Goal: Information Seeking & Learning: Learn about a topic

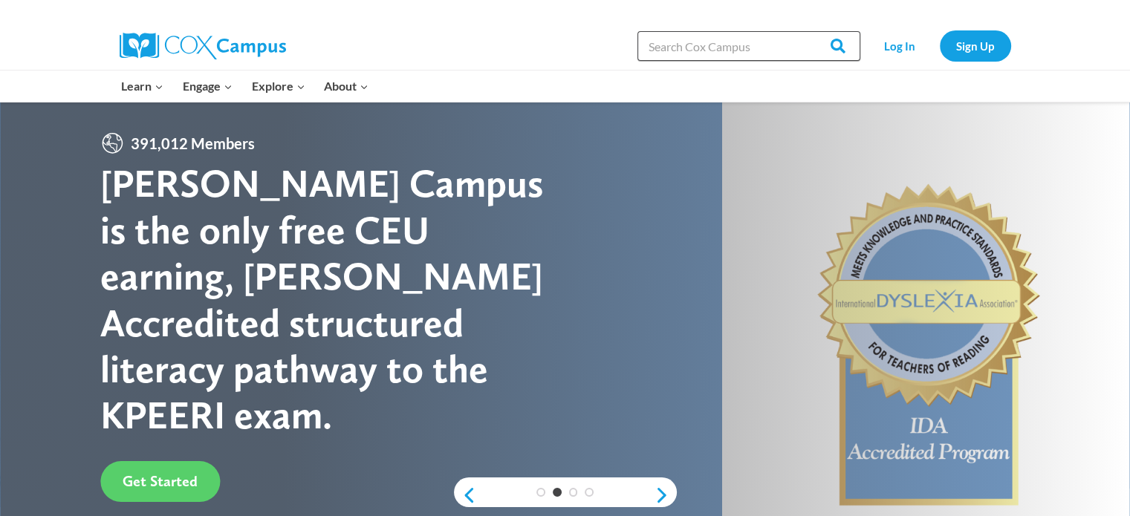
click at [706, 53] on input "Search in https://coxcampus.org/" at bounding box center [748, 46] width 223 height 30
click at [893, 44] on link "Log In" at bounding box center [900, 45] width 65 height 30
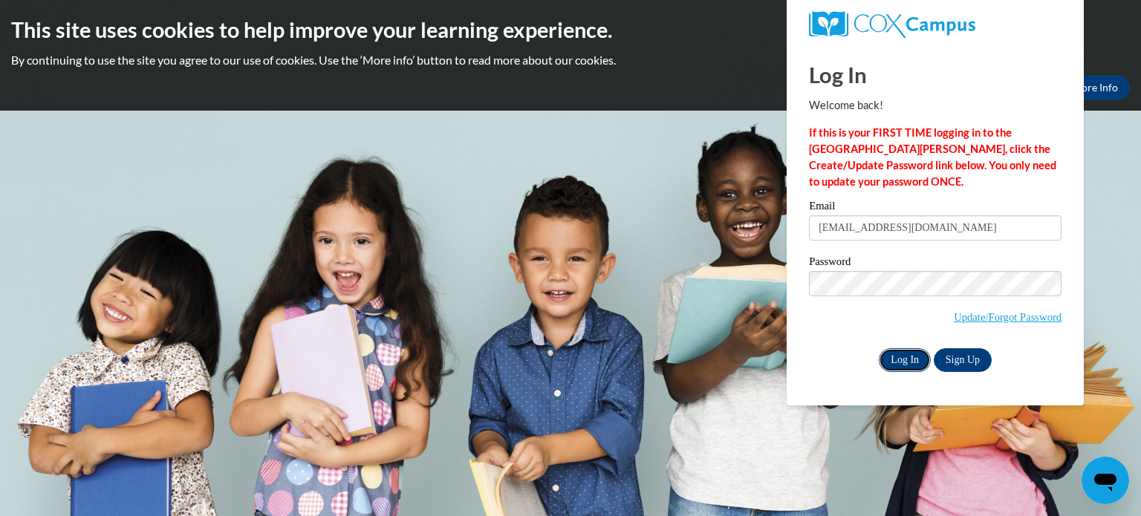
click at [906, 365] on input "Log In" at bounding box center [905, 360] width 52 height 24
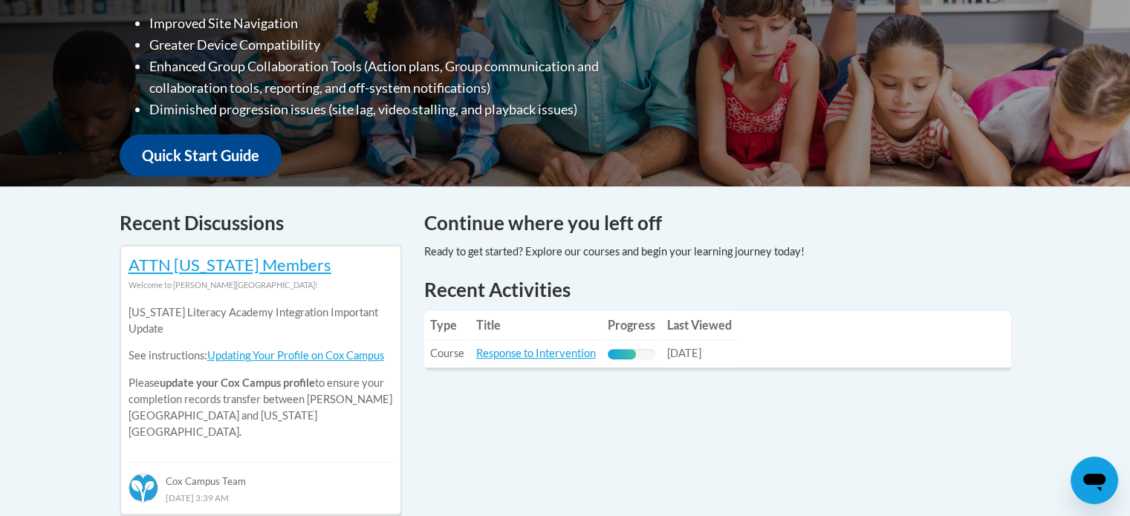
scroll to position [594, 0]
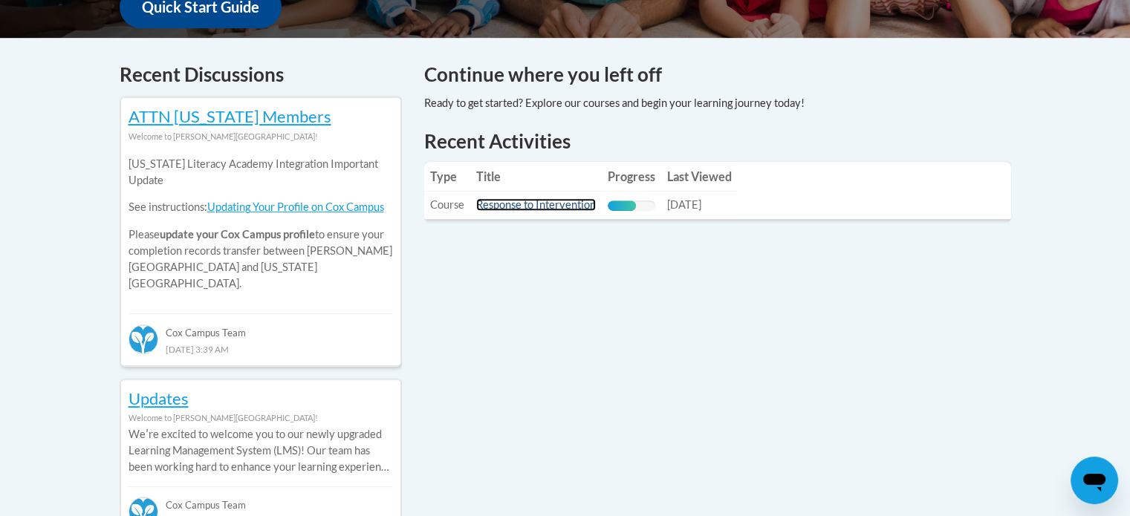
click at [534, 201] on link "Response to Intervention" at bounding box center [536, 204] width 120 height 13
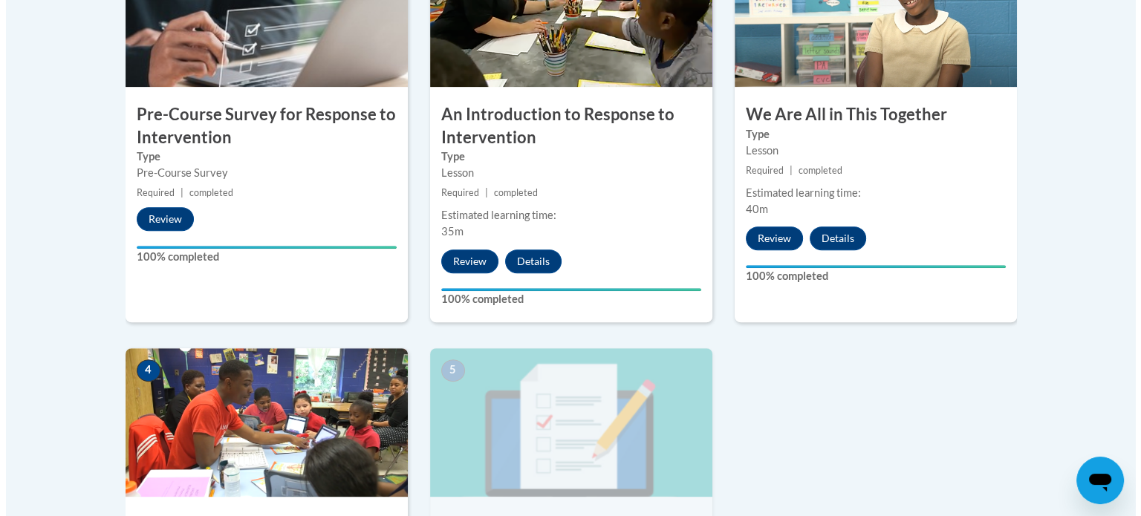
scroll to position [954, 0]
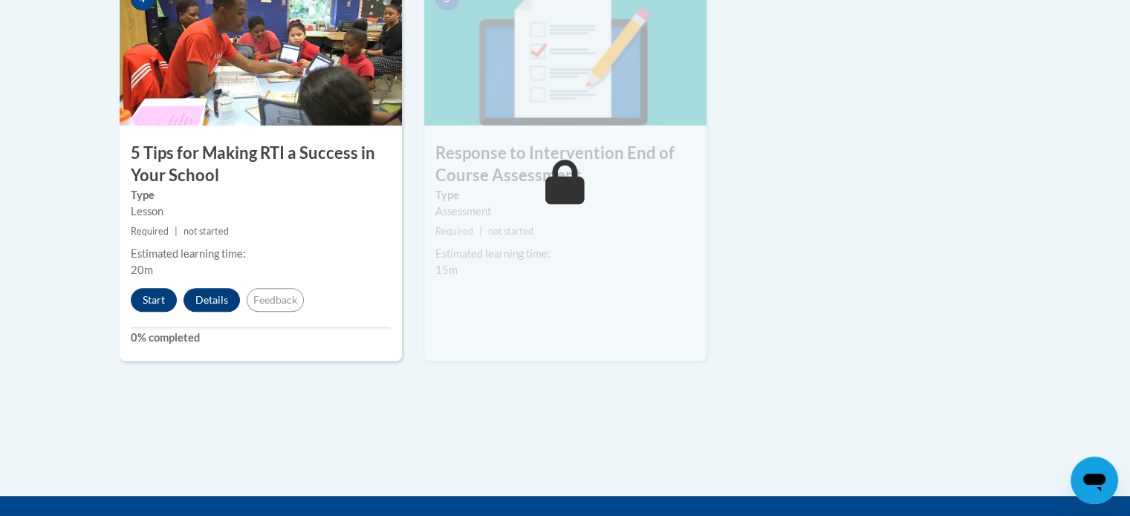
click at [190, 167] on h3 "5 Tips for Making RTI a Success in Your School" at bounding box center [261, 165] width 282 height 46
click at [151, 307] on button "Start" at bounding box center [154, 300] width 46 height 24
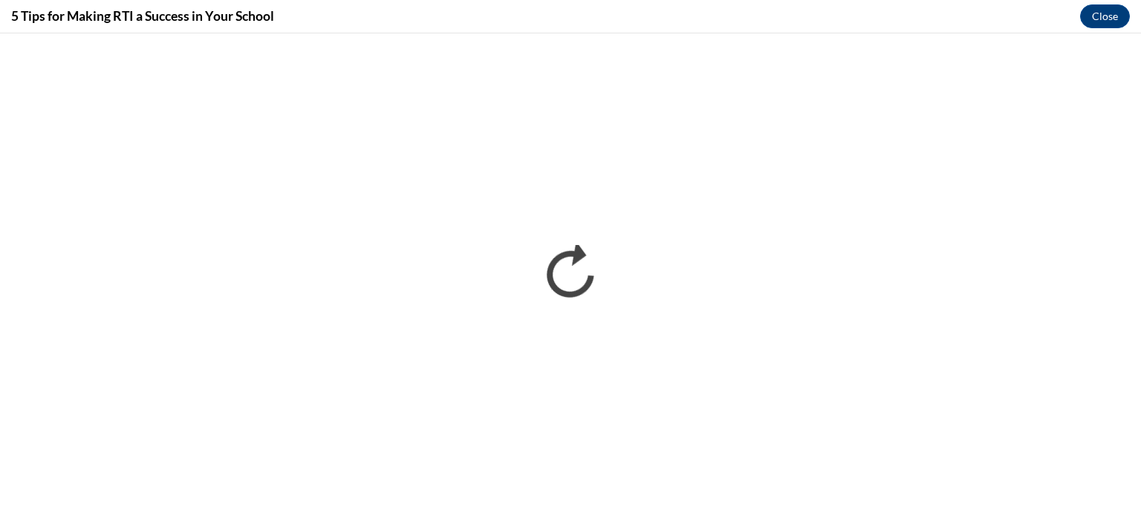
scroll to position [0, 0]
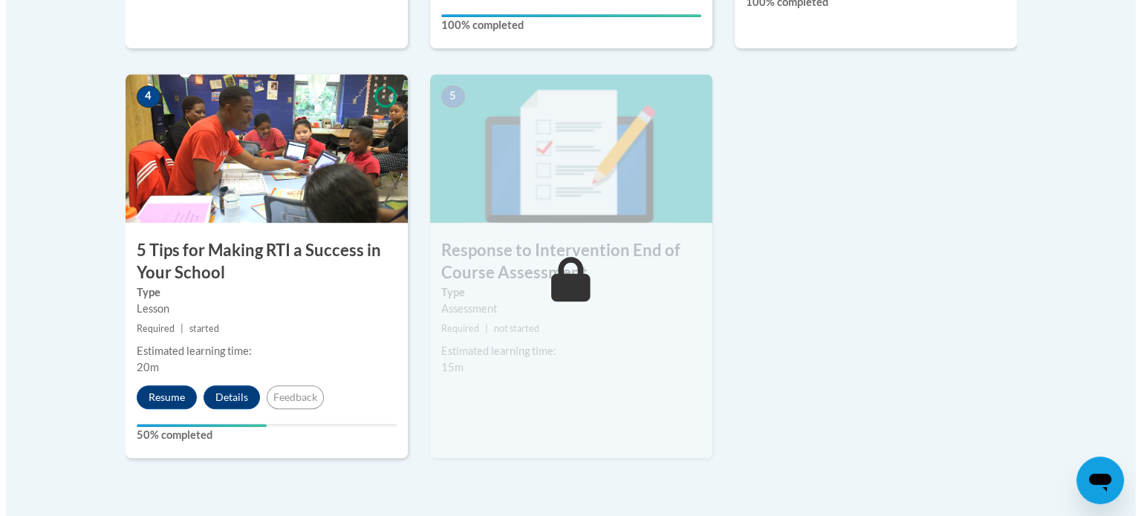
scroll to position [857, 0]
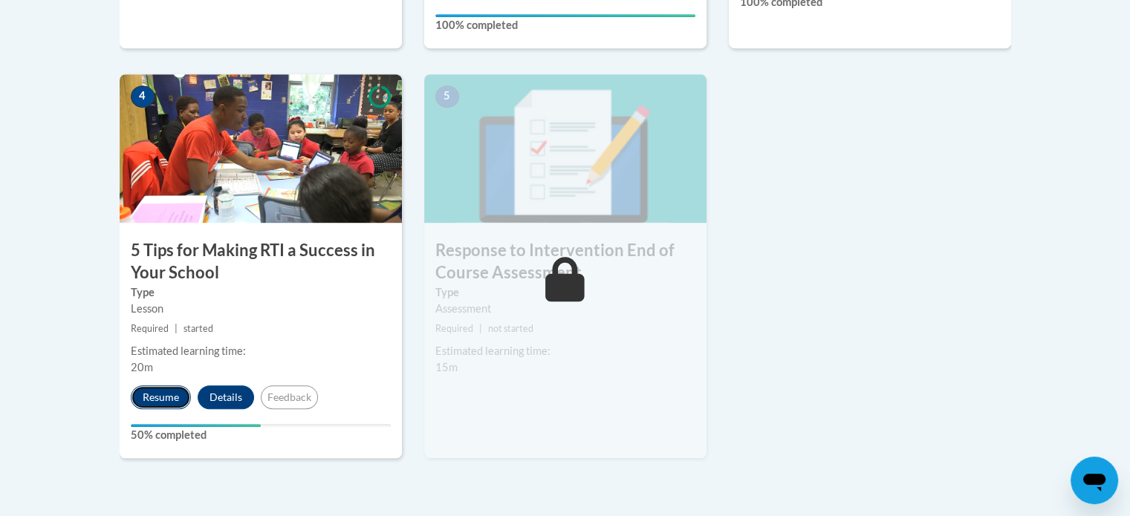
click at [157, 399] on button "Resume" at bounding box center [161, 397] width 60 height 24
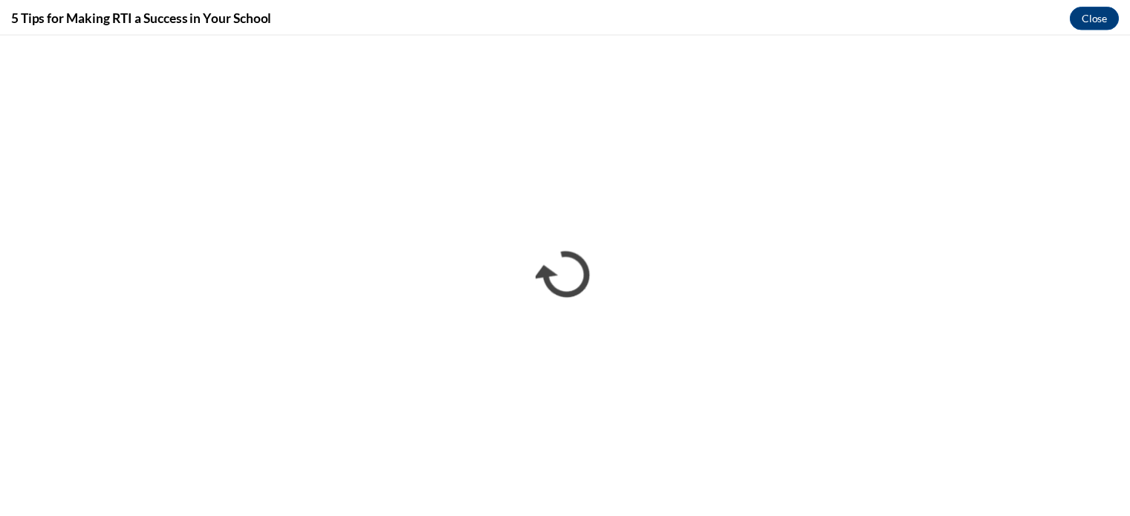
scroll to position [0, 0]
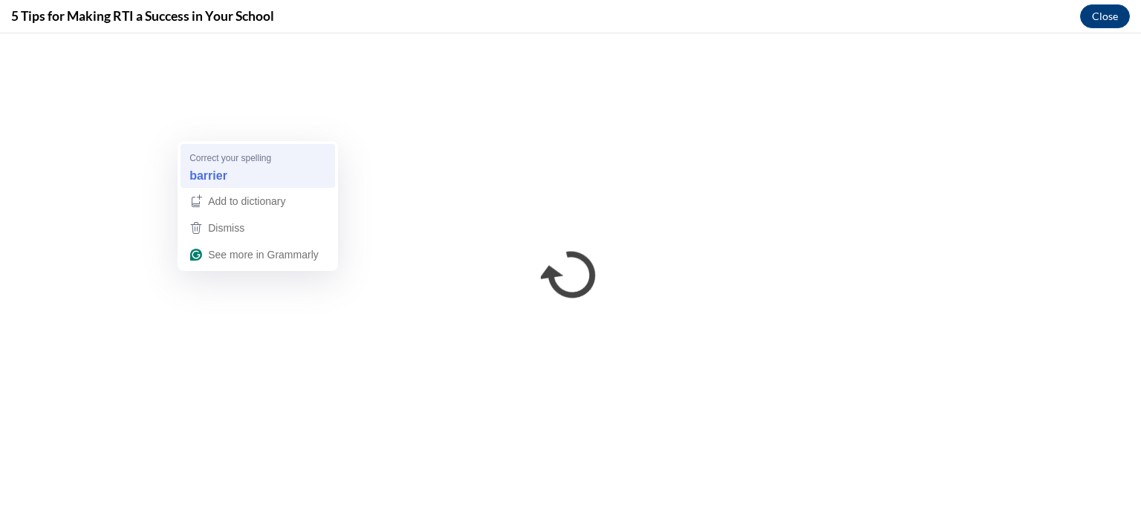
click at [202, 175] on strong "barrier" at bounding box center [208, 175] width 38 height 16
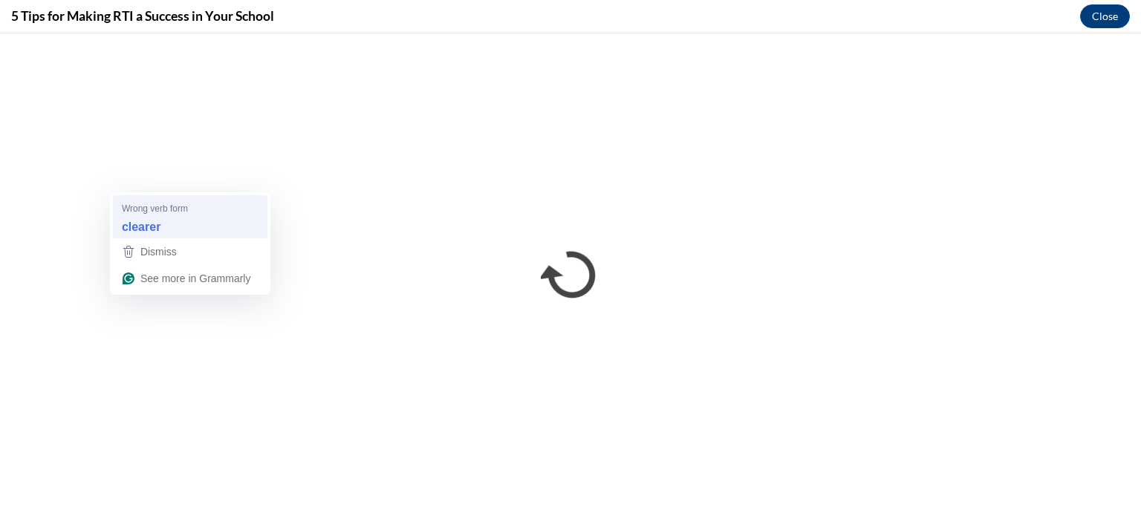
click at [140, 224] on strong "clearer" at bounding box center [141, 226] width 39 height 16
